Goal: Task Accomplishment & Management: Manage account settings

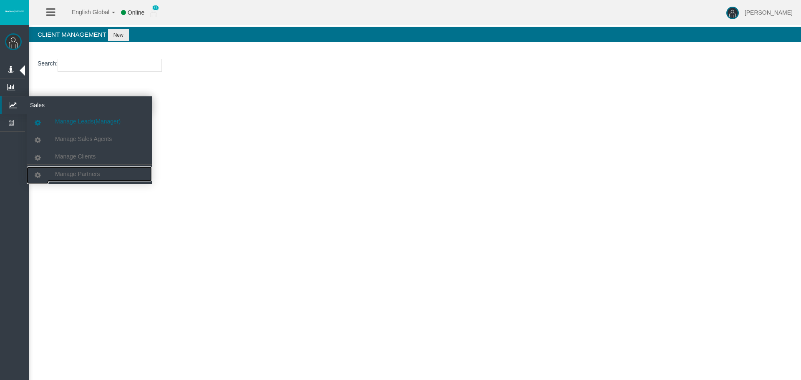
drag, startPoint x: 76, startPoint y: 178, endPoint x: 99, endPoint y: 116, distance: 65.8
click at [76, 178] on link "Manage Partners" at bounding box center [89, 174] width 125 height 15
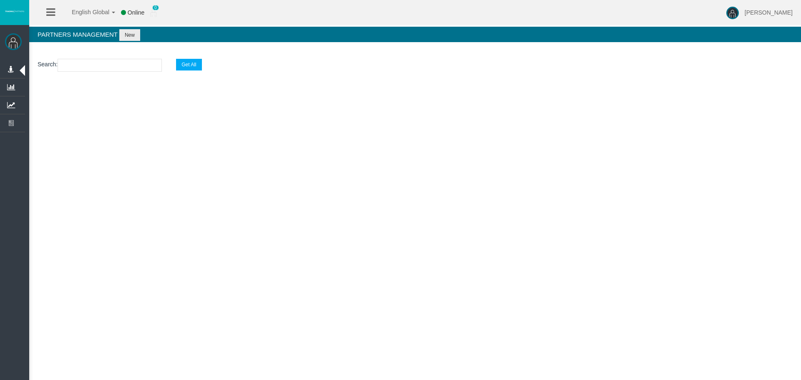
click at [104, 56] on section "Search : Get All" at bounding box center [415, 68] width 772 height 34
click at [104, 62] on input "text" at bounding box center [110, 65] width 104 height 13
paste input "IBrv5e6"
type input "IBrv5e6"
select select "25"
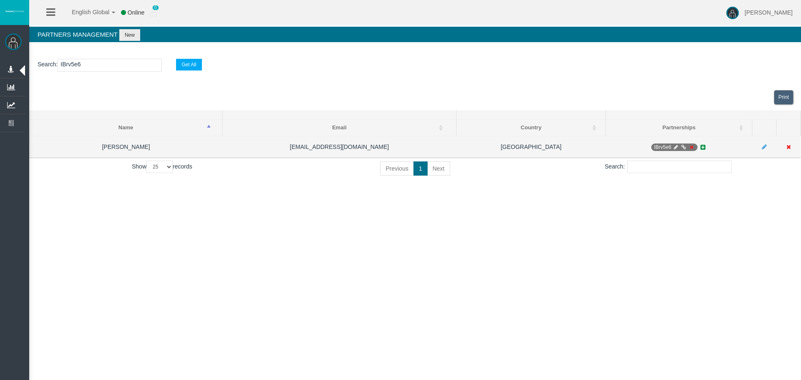
type input "IBrv5e6"
click at [690, 145] on icon at bounding box center [692, 147] width 6 height 5
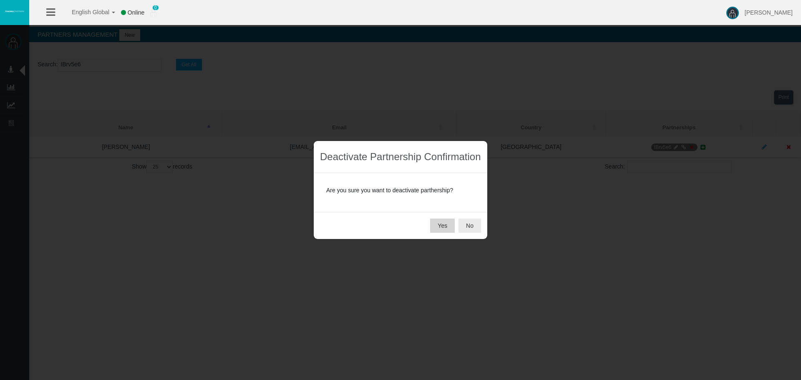
click at [445, 227] on button "Yes" at bounding box center [442, 226] width 25 height 14
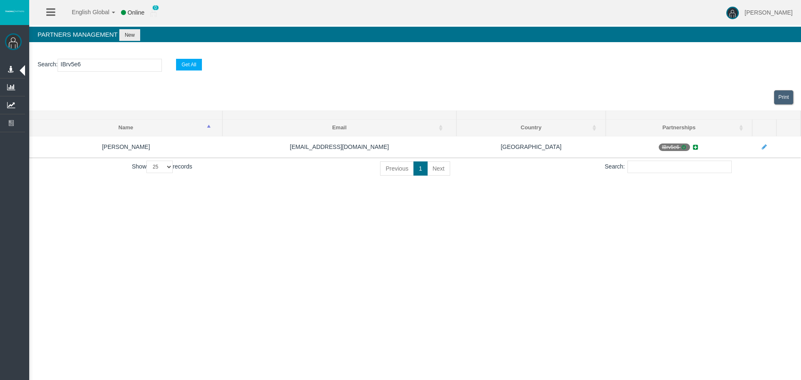
drag, startPoint x: 104, startPoint y: 63, endPoint x: 47, endPoint y: 63, distance: 57.2
click at [48, 63] on p "Search : IBrv5e6 Get All" at bounding box center [416, 65] width 756 height 13
paste input "text"
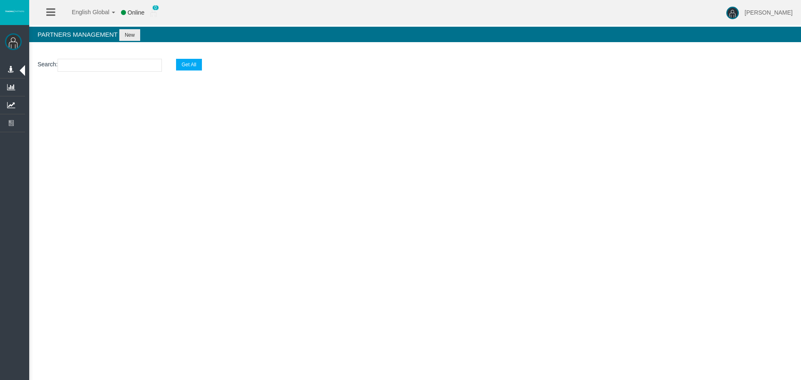
paste input "text"
click at [105, 63] on input "text" at bounding box center [110, 65] width 104 height 13
paste input "IBw9mxr"
type input "IBw9mxr"
select select "25"
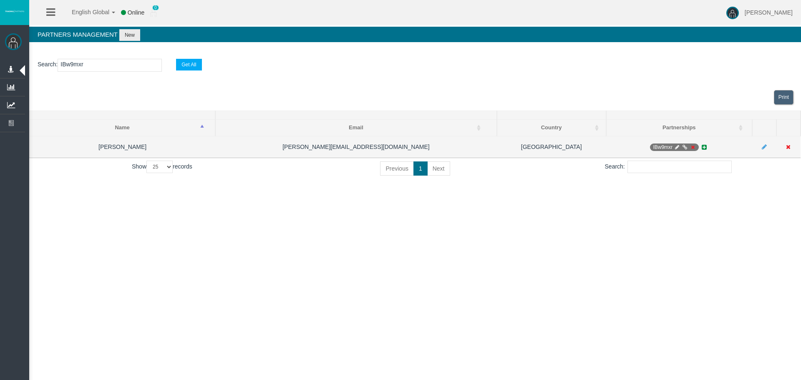
click at [696, 149] on icon at bounding box center [693, 147] width 6 height 5
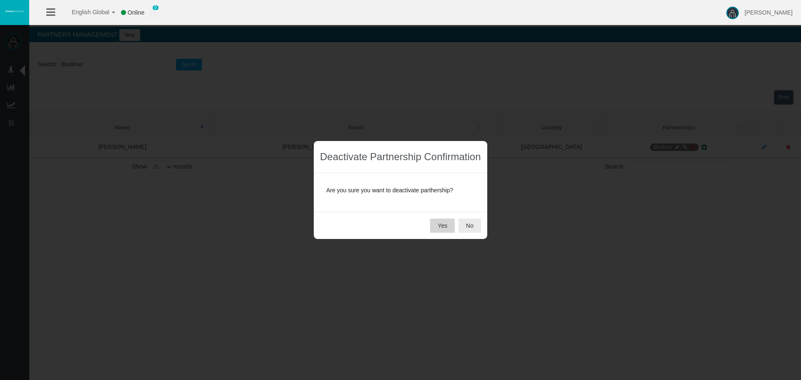
click at [447, 222] on button "Yes" at bounding box center [442, 226] width 25 height 14
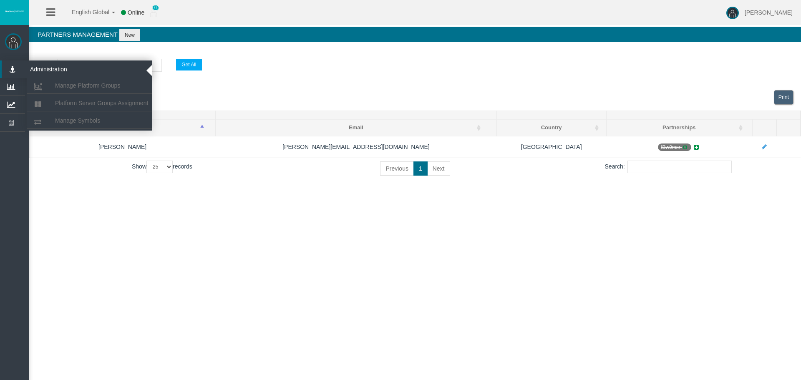
drag, startPoint x: 111, startPoint y: 65, endPoint x: 0, endPoint y: 63, distance: 111.0
click at [15, 63] on div "[PERSON_NAME] Administration Manage Platform Groups Platform Server Groups Assi…" at bounding box center [408, 96] width 787 height 192
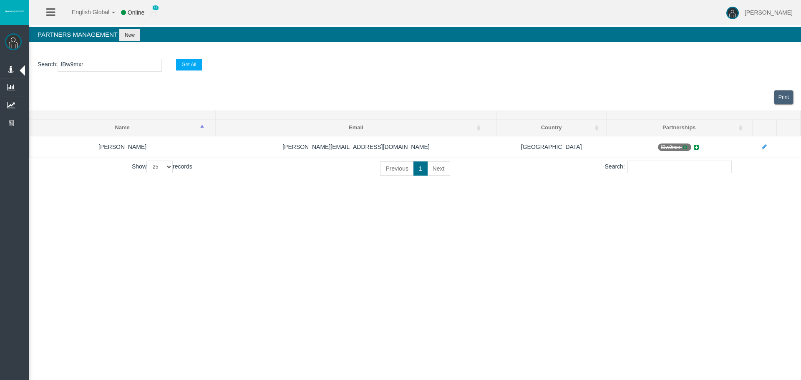
paste input "evf4g"
type input "IBevf4g"
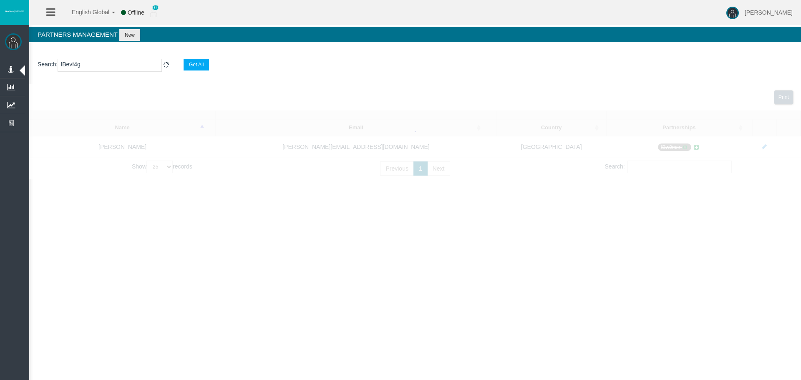
select select "25"
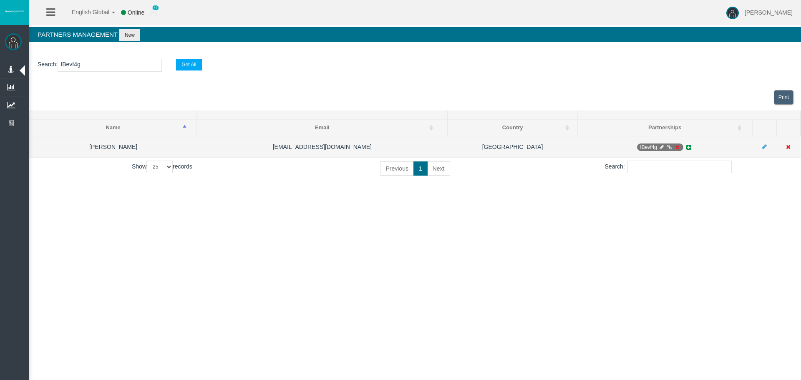
click at [676, 145] on icon at bounding box center [678, 147] width 6 height 5
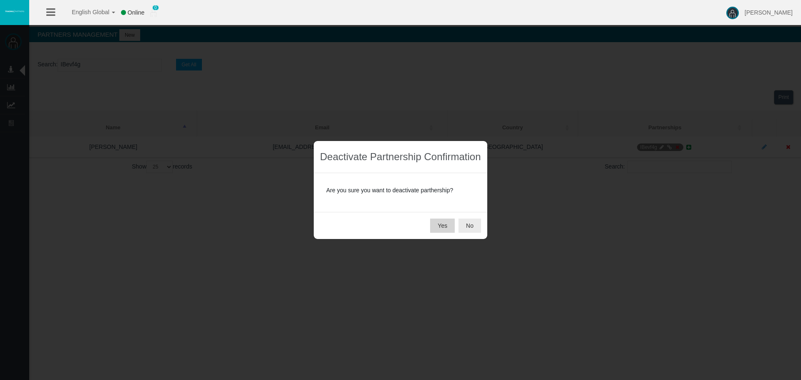
drag, startPoint x: 447, startPoint y: 219, endPoint x: 388, endPoint y: 81, distance: 150.0
click at [446, 219] on button "Yes" at bounding box center [442, 226] width 25 height 14
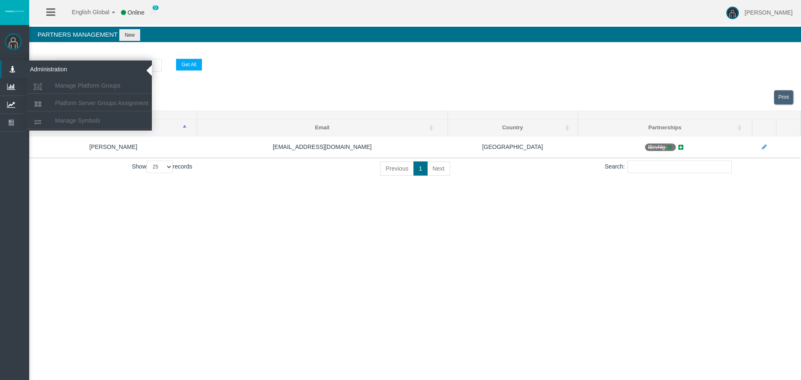
drag, startPoint x: 100, startPoint y: 63, endPoint x: 29, endPoint y: 67, distance: 71.1
click at [15, 63] on div "[PERSON_NAME] Administration Manage Platform Groups Platform Server Groups Assi…" at bounding box center [408, 96] width 787 height 192
drag, startPoint x: 116, startPoint y: 61, endPoint x: 20, endPoint y: 64, distance: 96.5
click at [15, 61] on div "[PERSON_NAME] Administration Manage Platform Groups Platform Server Groups Assi…" at bounding box center [408, 96] width 787 height 192
paste input "kn34p"
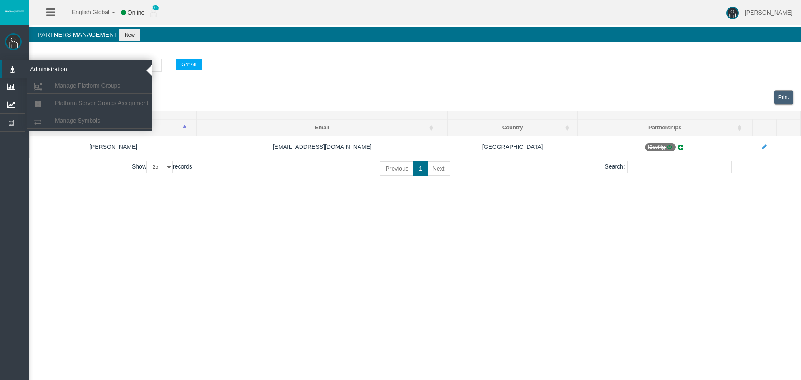
type input "IBkn34p"
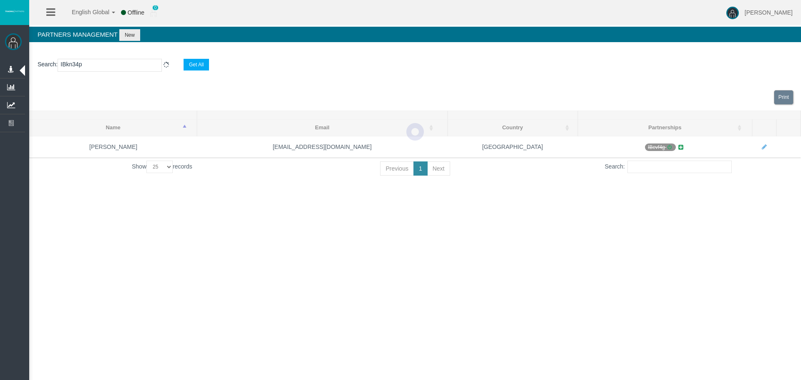
select select "25"
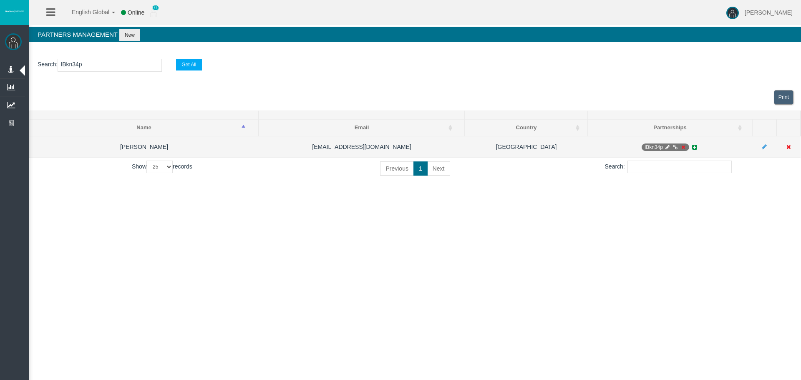
click at [682, 145] on icon at bounding box center [683, 147] width 6 height 5
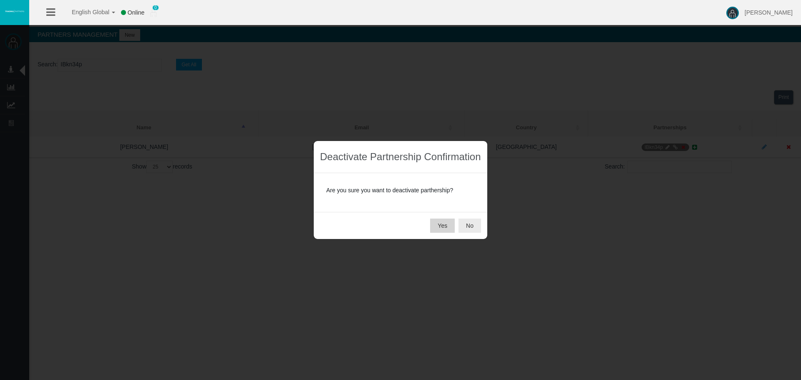
click at [442, 227] on button "Yes" at bounding box center [442, 226] width 25 height 14
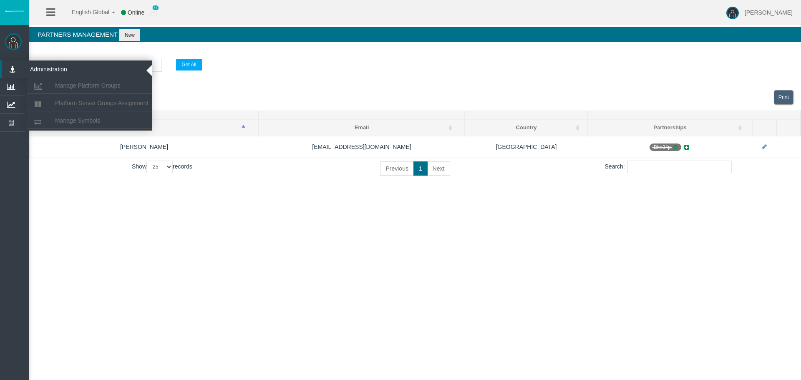
drag, startPoint x: 109, startPoint y: 62, endPoint x: 45, endPoint y: 76, distance: 66.2
click at [15, 72] on div "[PERSON_NAME] Administration Manage Platform Groups Platform Server Groups Assi…" at bounding box center [408, 96] width 787 height 192
paste input "0gwmk"
type input "IB0gwmk"
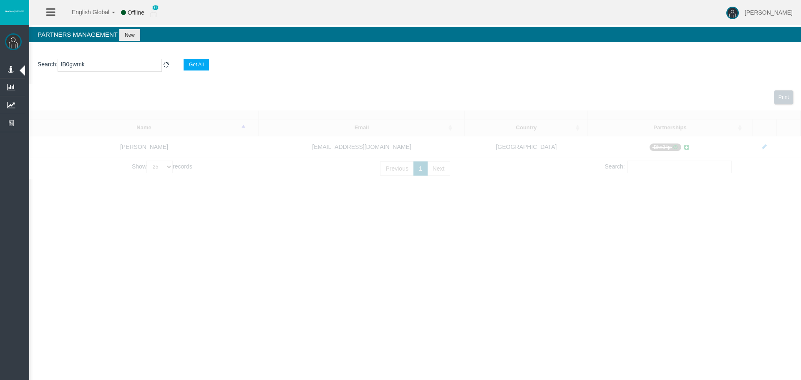
select select "25"
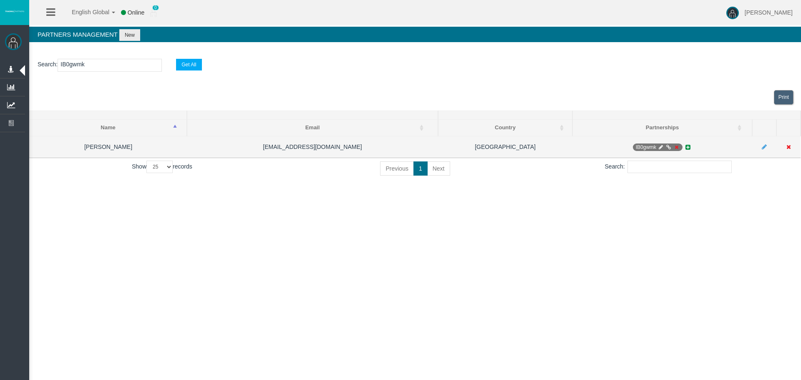
click at [679, 149] on icon at bounding box center [677, 147] width 6 height 5
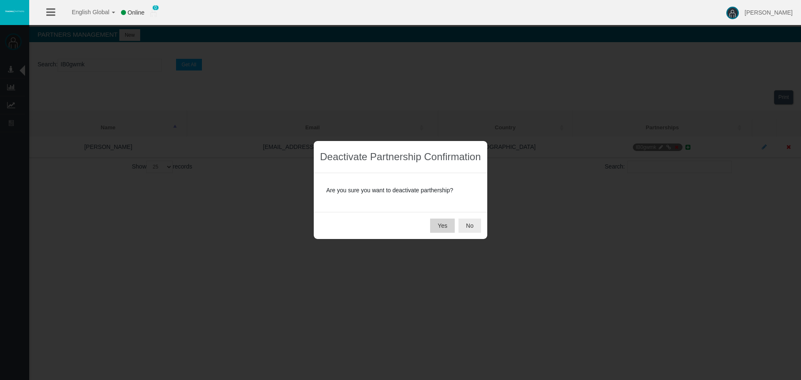
drag, startPoint x: 443, startPoint y: 227, endPoint x: 278, endPoint y: 24, distance: 261.7
click at [442, 227] on button "Yes" at bounding box center [442, 226] width 25 height 14
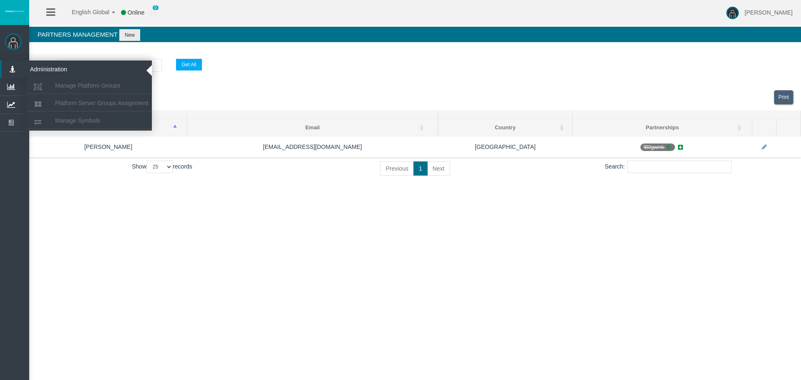
drag, startPoint x: 106, startPoint y: 66, endPoint x: 36, endPoint y: 64, distance: 69.3
click at [15, 63] on div "[PERSON_NAME] Administration Manage Platform Groups Platform Server Groups Assi…" at bounding box center [408, 96] width 787 height 192
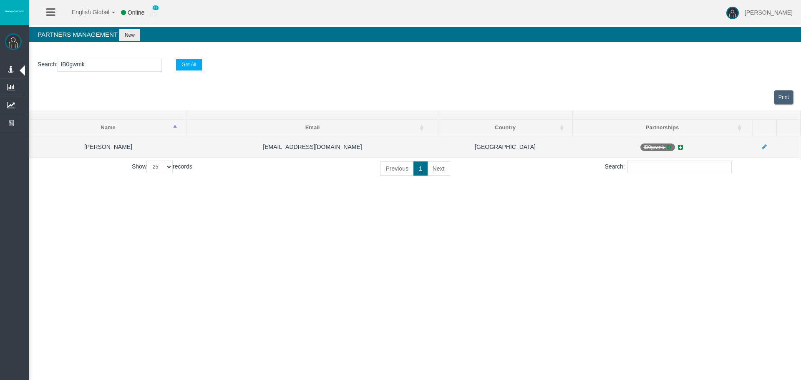
paste input "1935y"
type input "IB1935y"
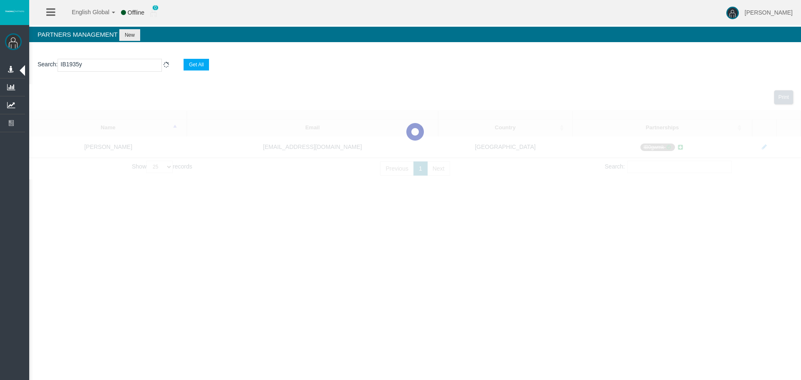
select select "25"
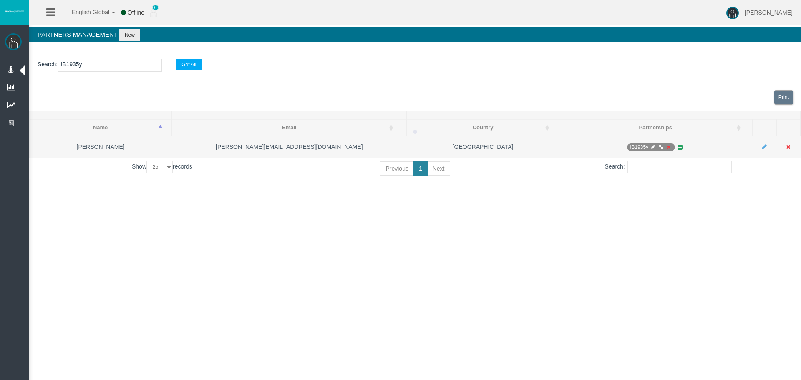
type input "IB1935y"
click at [667, 146] on icon at bounding box center [669, 147] width 6 height 5
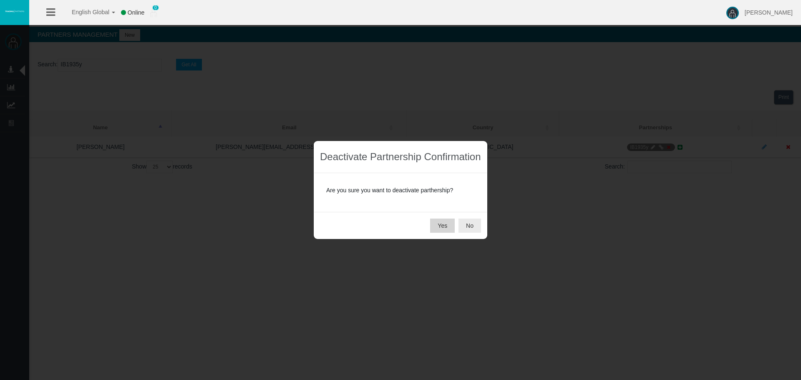
click at [435, 225] on button "Yes" at bounding box center [442, 226] width 25 height 14
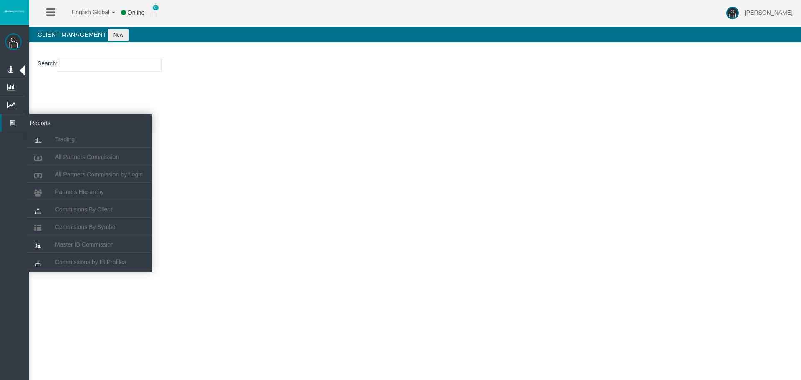
click at [0, 127] on li "Reports Trading All Partners Commission All Partners Commission by Login Partne…" at bounding box center [12, 123] width 25 height 18
click at [7, 121] on icon at bounding box center [13, 123] width 22 height 18
click at [84, 192] on span "Partners Hierarchy" at bounding box center [79, 192] width 49 height 7
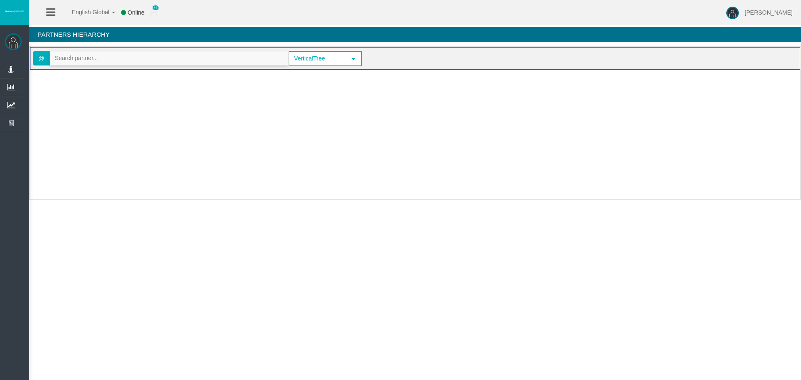
click at [110, 55] on input "text" at bounding box center [169, 58] width 238 height 13
paste input "IBrv5e6"
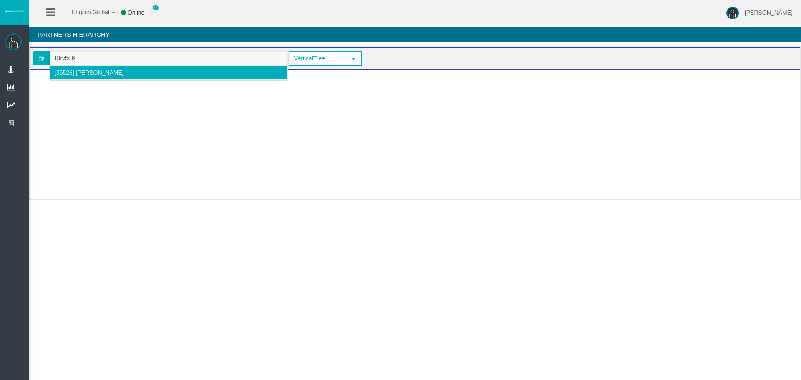
click at [97, 73] on span "[36526] [PERSON_NAME]" at bounding box center [89, 72] width 69 height 7
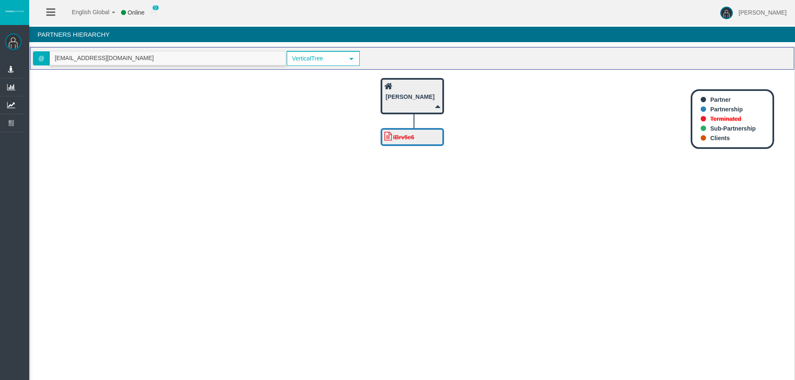
drag, startPoint x: 129, startPoint y: 56, endPoint x: 0, endPoint y: 56, distance: 128.6
click at [15, 56] on div "[PERSON_NAME] Administration Manage Platform Groups Platform Server Groups Assi…" at bounding box center [405, 199] width 781 height 399
paste input "IBw9mxr"
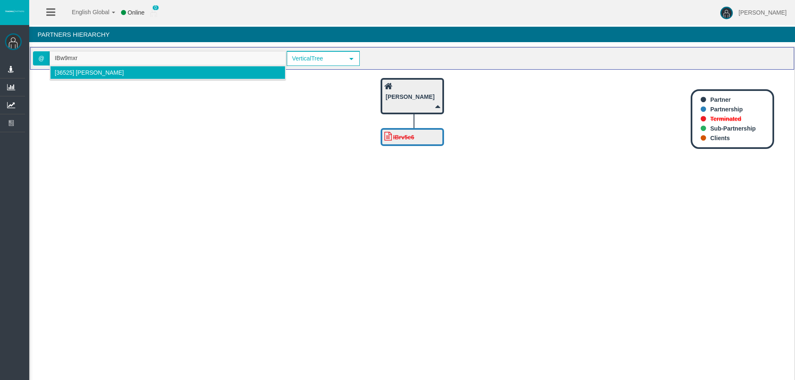
click at [160, 73] on li "[36525] Martina URGASOVA" at bounding box center [167, 72] width 235 height 13
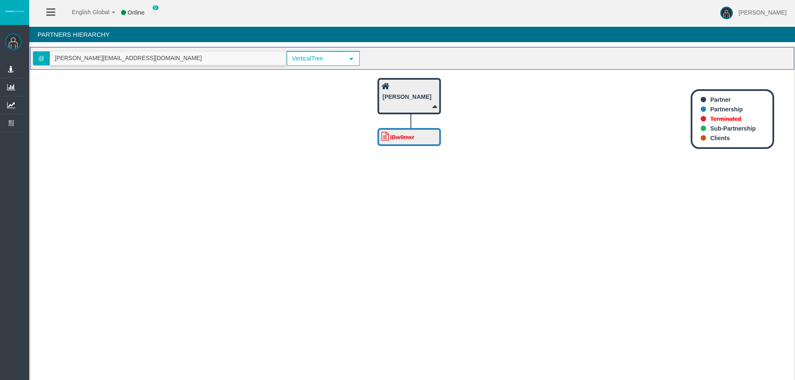
drag, startPoint x: 147, startPoint y: 57, endPoint x: 0, endPoint y: 55, distance: 147.0
click at [15, 55] on div "[PERSON_NAME] Administration Manage Platform Groups Platform Server Groups Assi…" at bounding box center [405, 199] width 781 height 399
paste input "IBevf4g"
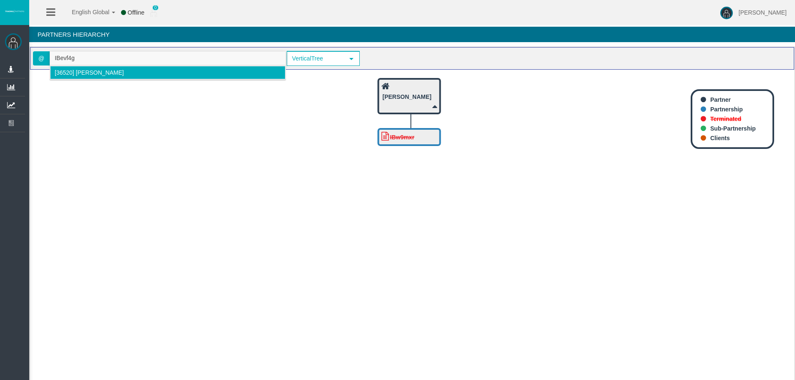
click at [80, 73] on span "[36520] Claudia Arrano" at bounding box center [89, 72] width 69 height 7
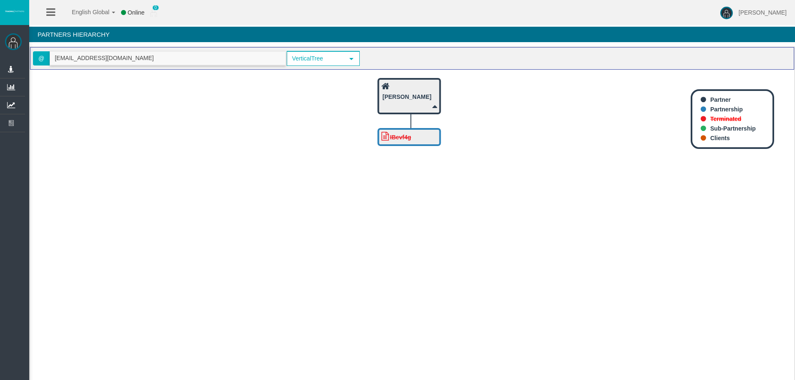
drag, startPoint x: 177, startPoint y: 62, endPoint x: 0, endPoint y: 58, distance: 177.0
click at [15, 58] on div "[PERSON_NAME] Administration Manage Platform Groups Platform Server Groups Assi…" at bounding box center [405, 199] width 781 height 399
paste input "IBkn34p"
click at [124, 76] on span "[36521] Carlos Andrade Pinazo" at bounding box center [89, 72] width 69 height 7
drag, startPoint x: 138, startPoint y: 55, endPoint x: 0, endPoint y: 55, distance: 137.8
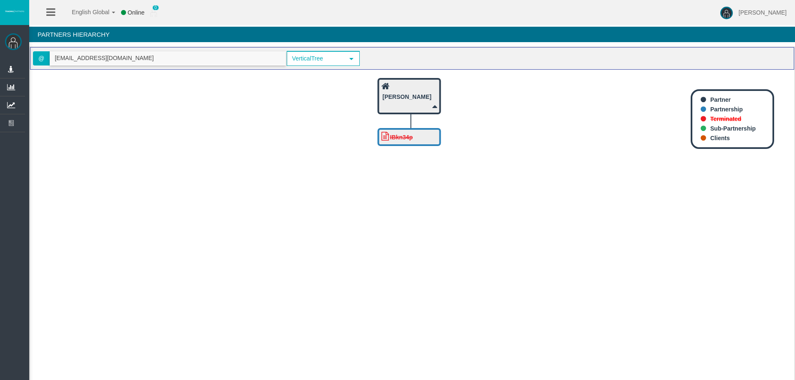
click at [15, 55] on div "[PERSON_NAME] Administration Manage Platform Groups Platform Server Groups Assi…" at bounding box center [405, 199] width 781 height 399
paste input "IB0gwmk"
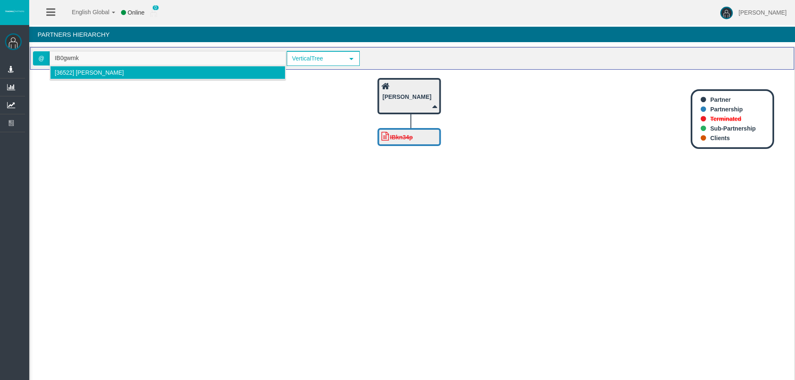
click at [129, 72] on li "[36522] David Solans" at bounding box center [167, 72] width 235 height 13
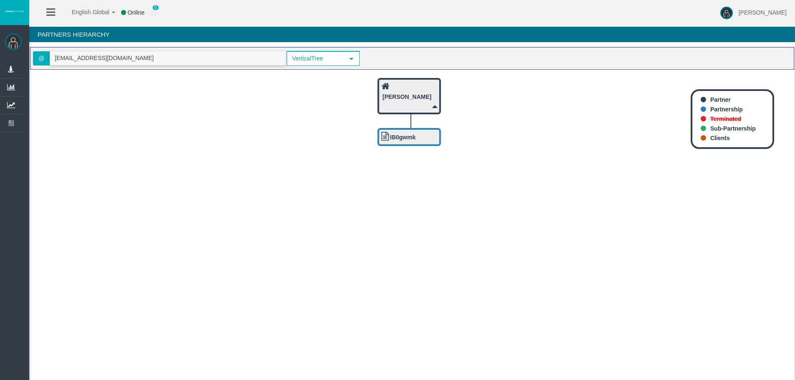
drag, startPoint x: 195, startPoint y: 57, endPoint x: 13, endPoint y: 58, distance: 182.4
click at [15, 55] on div "[PERSON_NAME] Administration Manage Platform Groups Platform Server Groups Assi…" at bounding box center [405, 199] width 781 height 399
paste input "IB1935y"
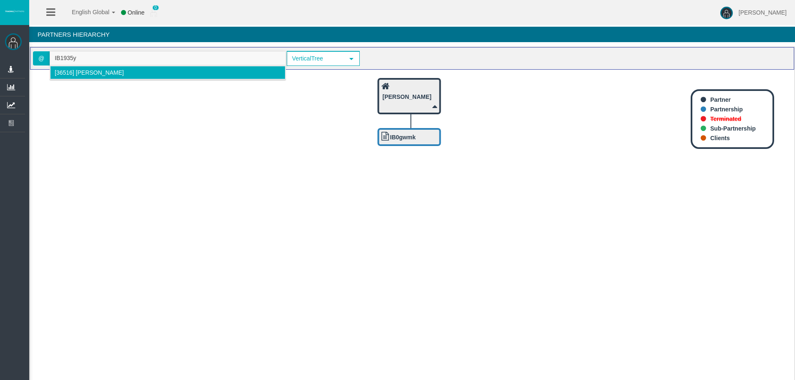
click at [93, 71] on span "[36516] Ilir Kastrati" at bounding box center [89, 72] width 69 height 7
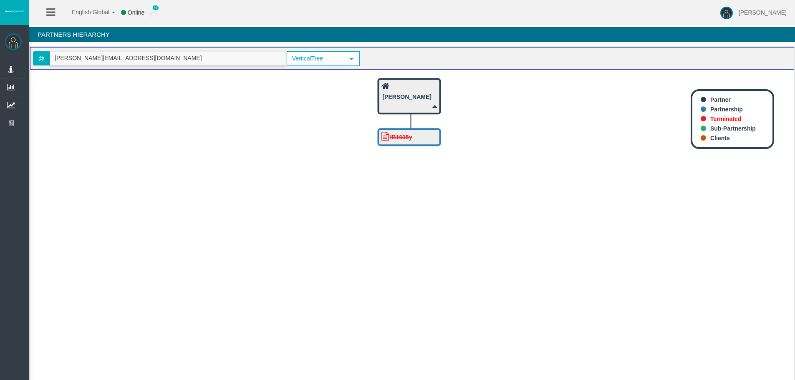
type input "[PERSON_NAME][EMAIL_ADDRESS][DOMAIN_NAME]"
click at [464, 158] on icon "IB1935y Ilir Kastrati" at bounding box center [412, 228] width 764 height 317
